Goal: Task Accomplishment & Management: Manage account settings

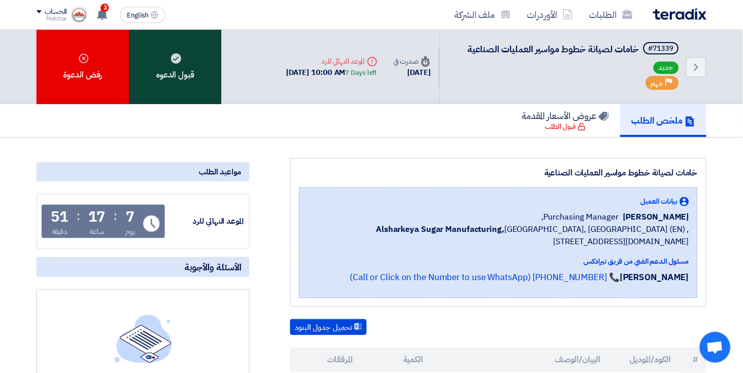
click at [173, 82] on div "قبول الدعوه" at bounding box center [175, 67] width 92 height 74
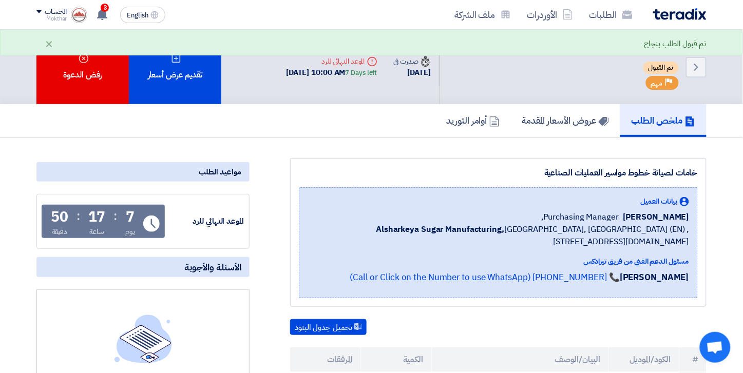
click at [665, 9] on img at bounding box center [679, 14] width 53 height 12
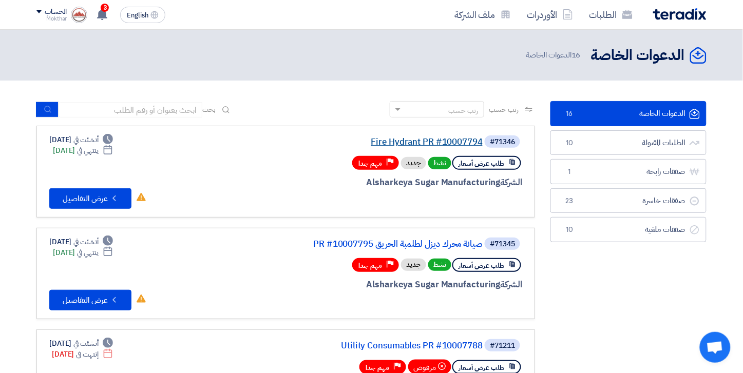
click at [450, 139] on link "Fire Hydrant PR #10007794" at bounding box center [379, 142] width 205 height 9
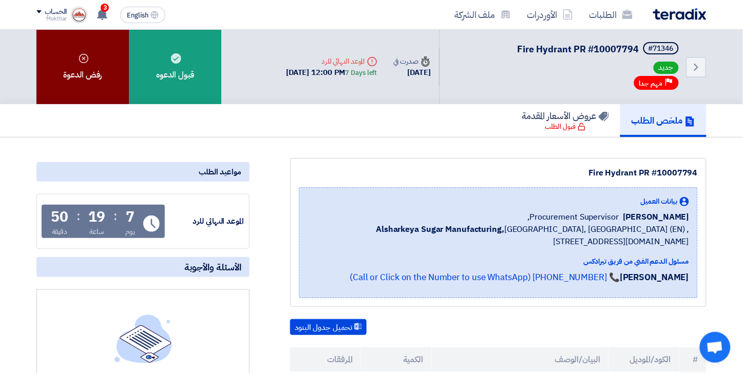
click at [84, 78] on div "رفض الدعوة" at bounding box center [82, 67] width 92 height 74
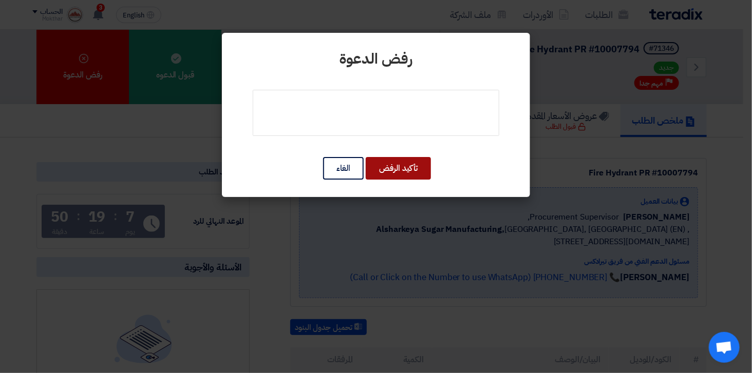
click at [399, 167] on button "تأكيد الرفض" at bounding box center [398, 168] width 65 height 23
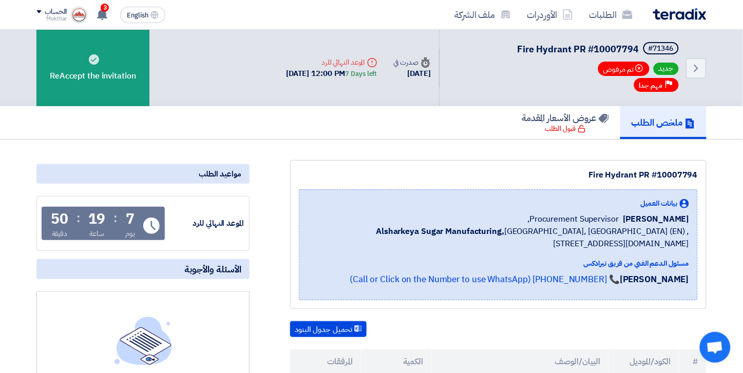
click at [678, 16] on img at bounding box center [679, 14] width 53 height 12
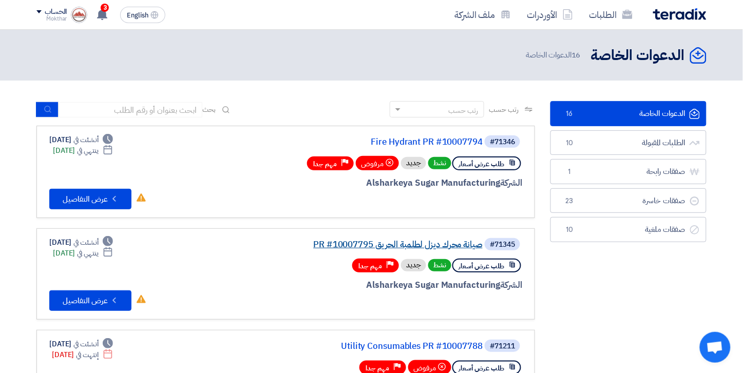
click at [439, 240] on link "صيانة محرك ديزل لطلمبة الحريق PR #10007795" at bounding box center [379, 244] width 205 height 9
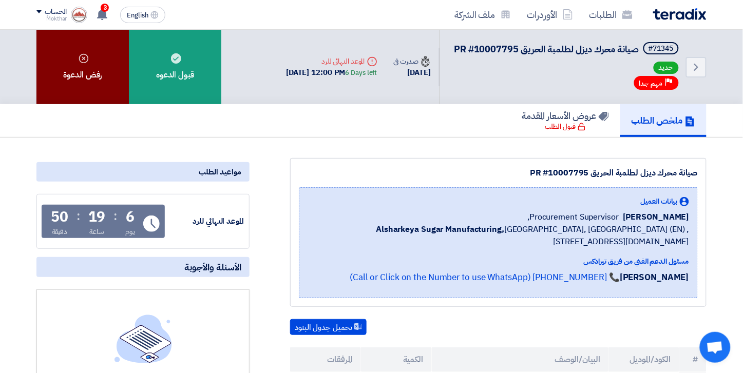
click at [67, 76] on div "رفض الدعوة" at bounding box center [82, 67] width 92 height 74
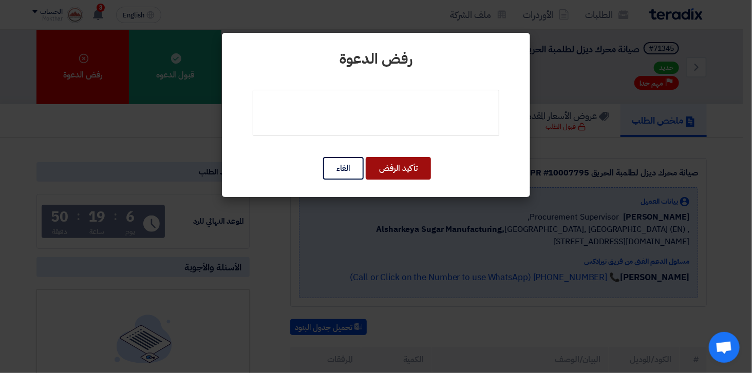
click at [428, 164] on button "تأكيد الرفض" at bounding box center [398, 168] width 65 height 23
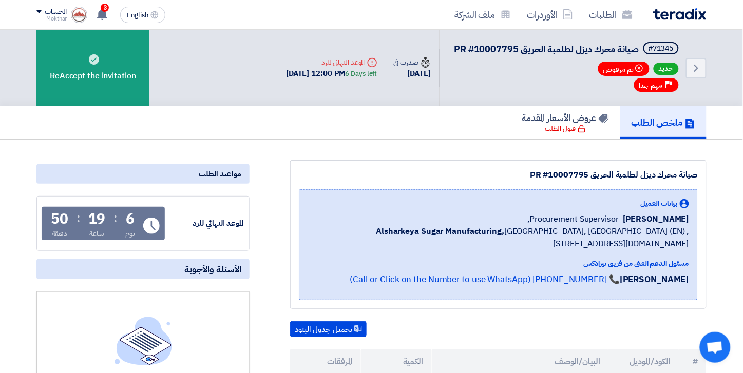
click at [692, 22] on div "الطلبات الأوردرات ملف الشركة" at bounding box center [505, 15] width 402 height 24
click at [689, 17] on img at bounding box center [679, 14] width 53 height 12
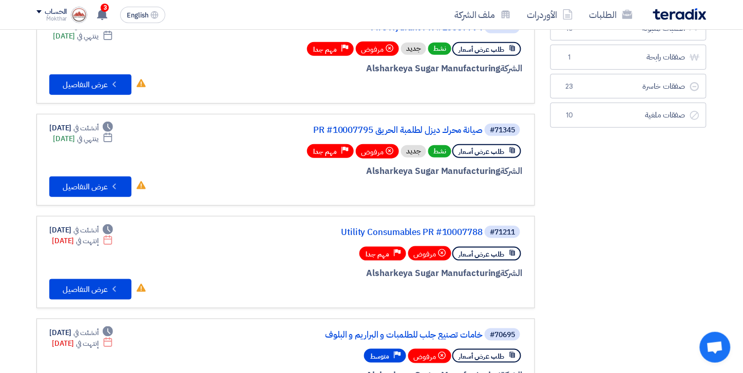
scroll to position [171, 0]
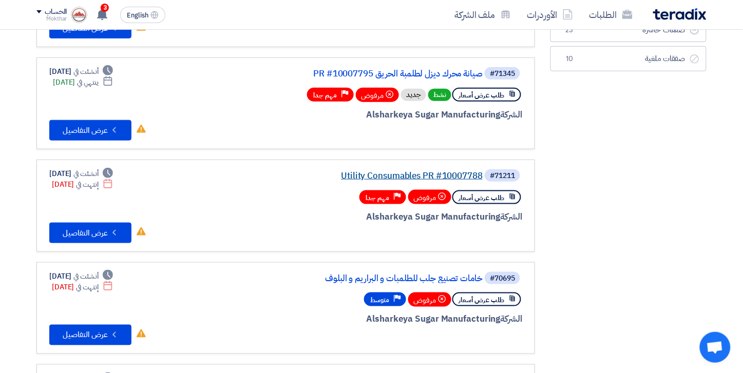
click at [368, 171] on link "Utility Consumables PR #10007788" at bounding box center [379, 175] width 205 height 9
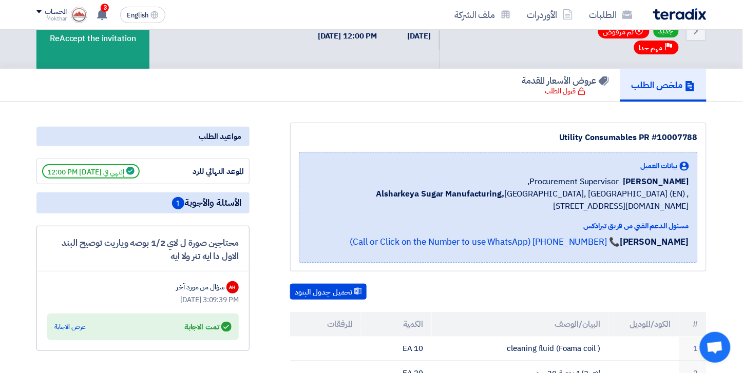
scroll to position [57, 0]
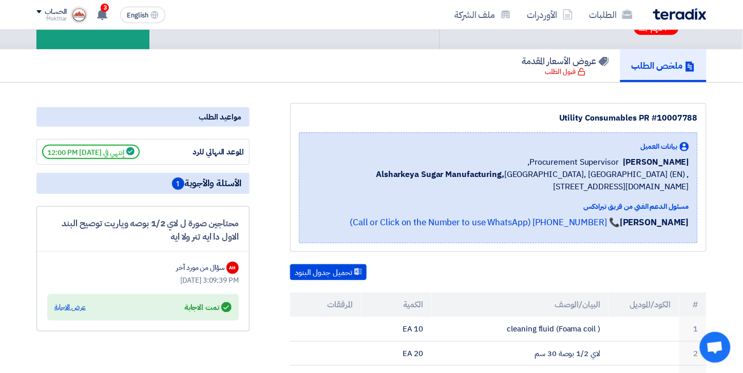
click at [66, 306] on div "عرض الاجابة" at bounding box center [69, 307] width 31 height 10
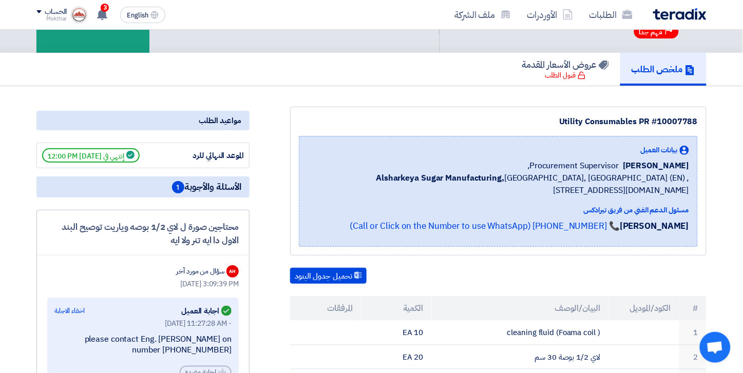
scroll to position [0, 0]
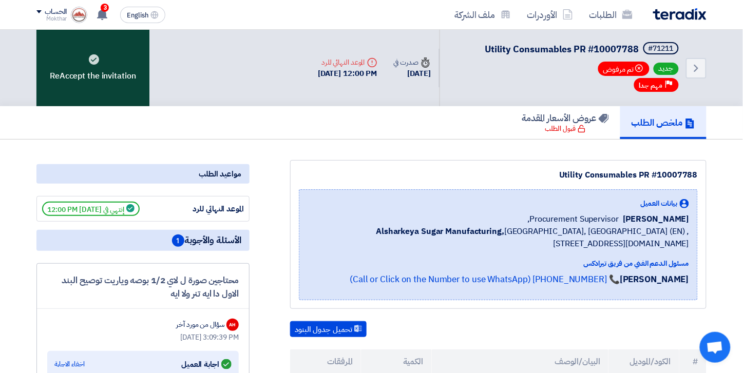
click at [82, 86] on div "ReAccept the invitation" at bounding box center [92, 68] width 113 height 76
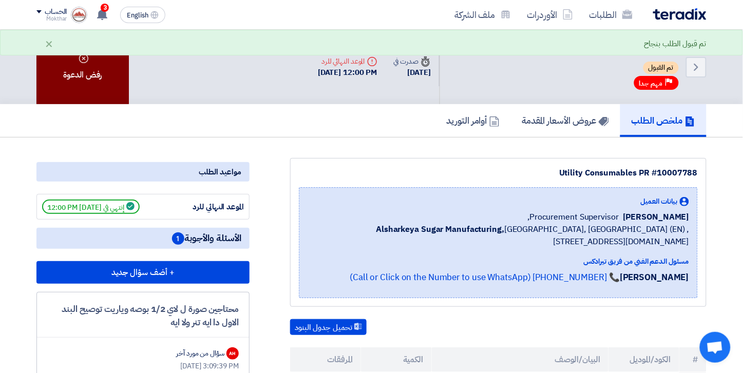
click at [75, 60] on div "رفض الدعوة" at bounding box center [82, 67] width 92 height 74
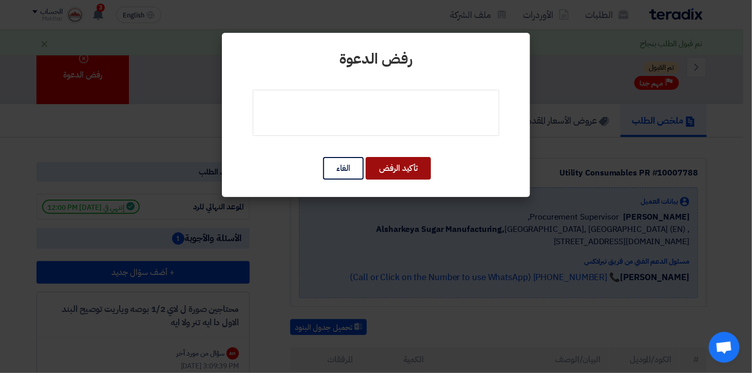
click at [392, 167] on button "تأكيد الرفض" at bounding box center [398, 168] width 65 height 23
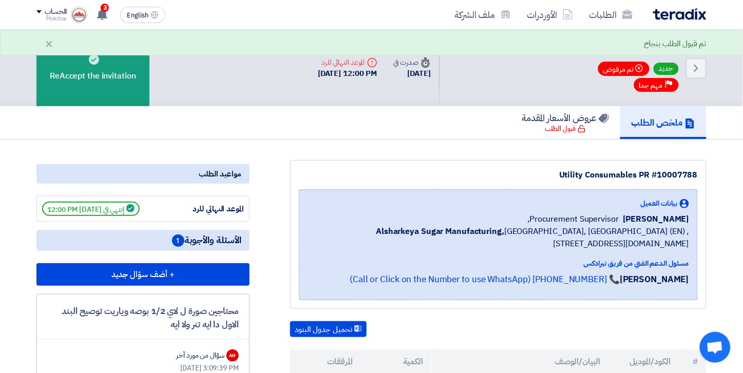
click at [666, 13] on img at bounding box center [679, 14] width 53 height 12
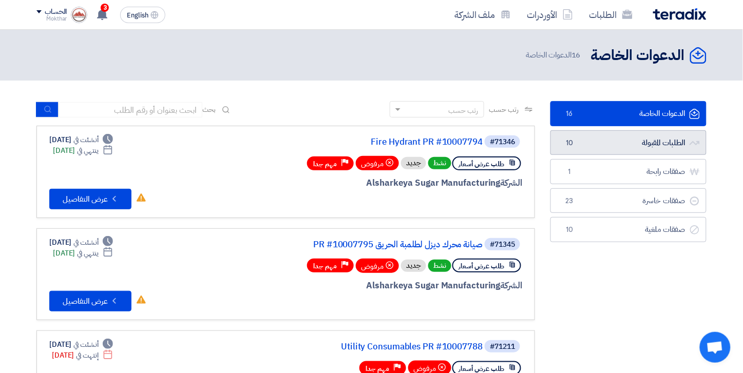
click at [673, 143] on link "الطلبات المقبولة الطلبات المقبولة 10" at bounding box center [628, 142] width 156 height 25
